Goal: Obtain resource: Obtain resource

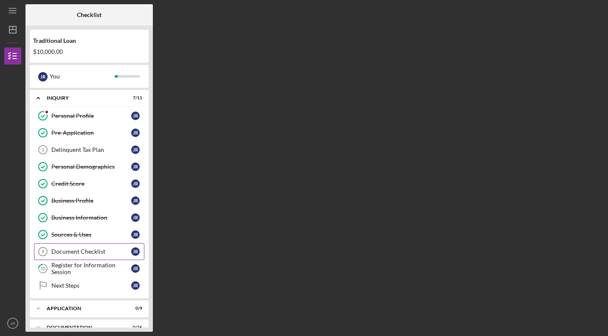
click at [56, 250] on div "Document Checklist" at bounding box center [91, 251] width 80 height 7
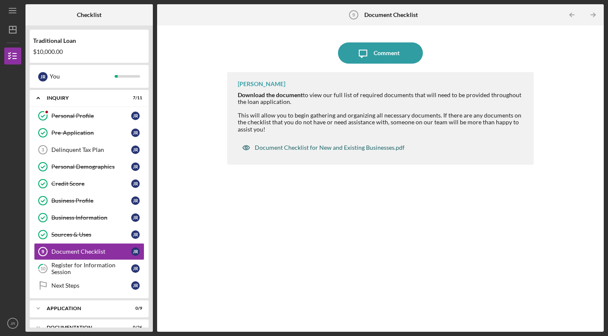
click at [295, 148] on div "Document Checklist for New and Existing Businesses.pdf" at bounding box center [330, 147] width 150 height 7
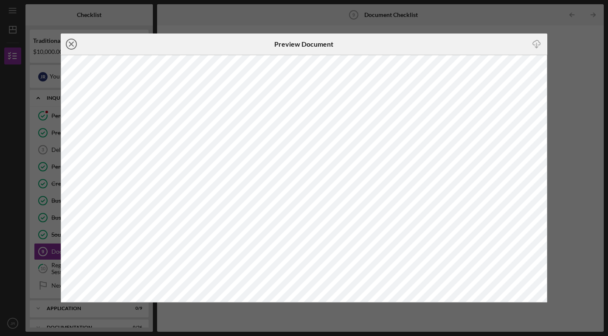
click at [73, 46] on line at bounding box center [71, 44] width 4 height 4
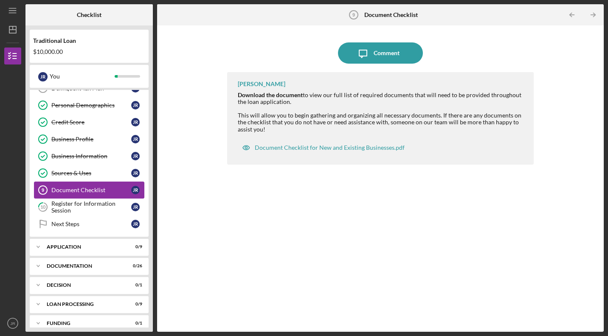
scroll to position [62, 0]
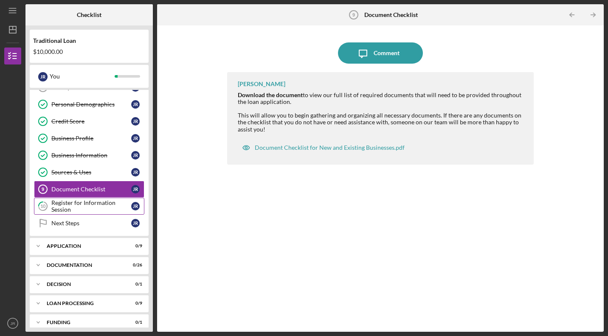
click at [90, 209] on div "Register for Information Session" at bounding box center [91, 207] width 80 height 14
